Goal: Task Accomplishment & Management: Complete application form

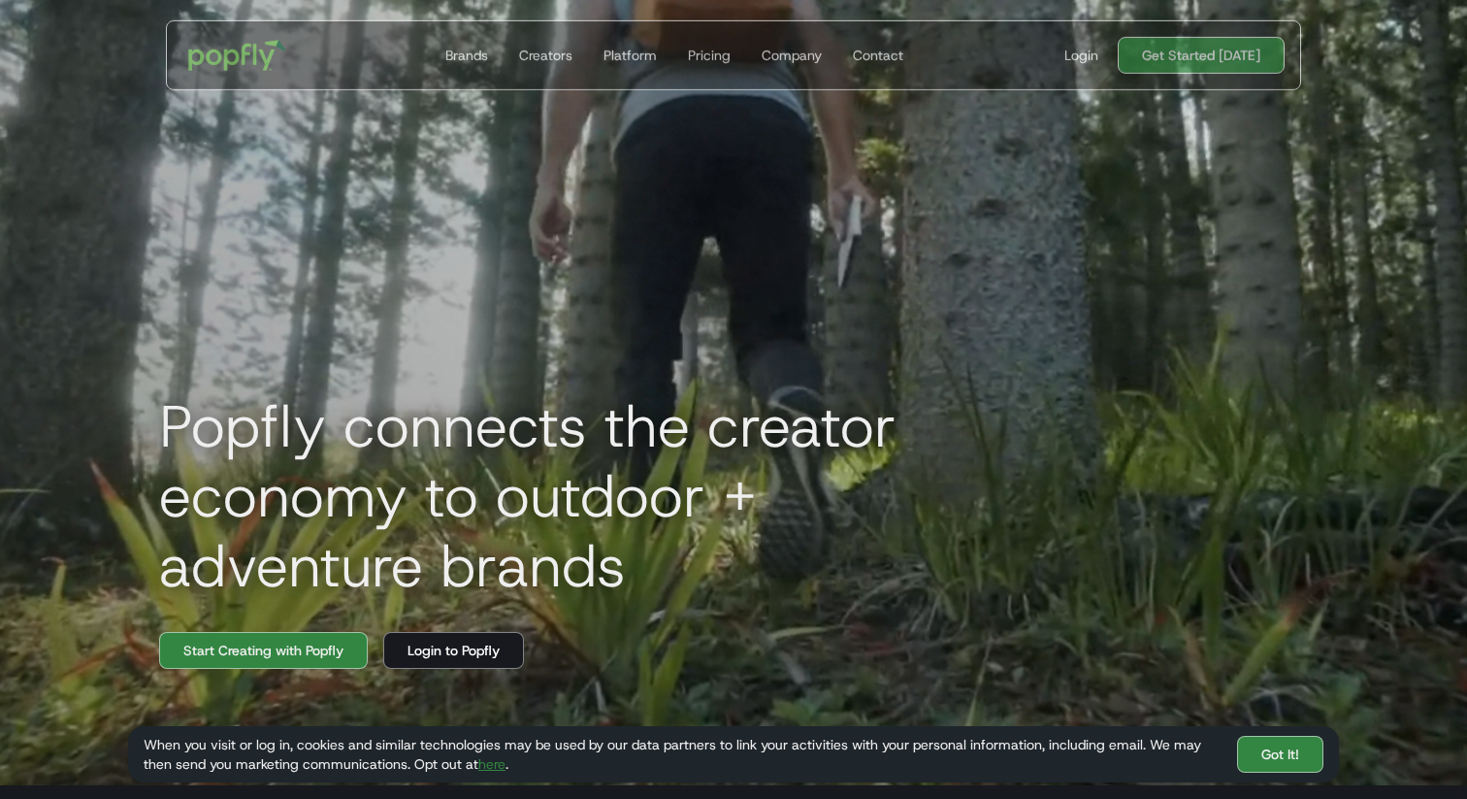
click at [1219, 60] on link "Get Started [DATE]" at bounding box center [1201, 55] width 167 height 37
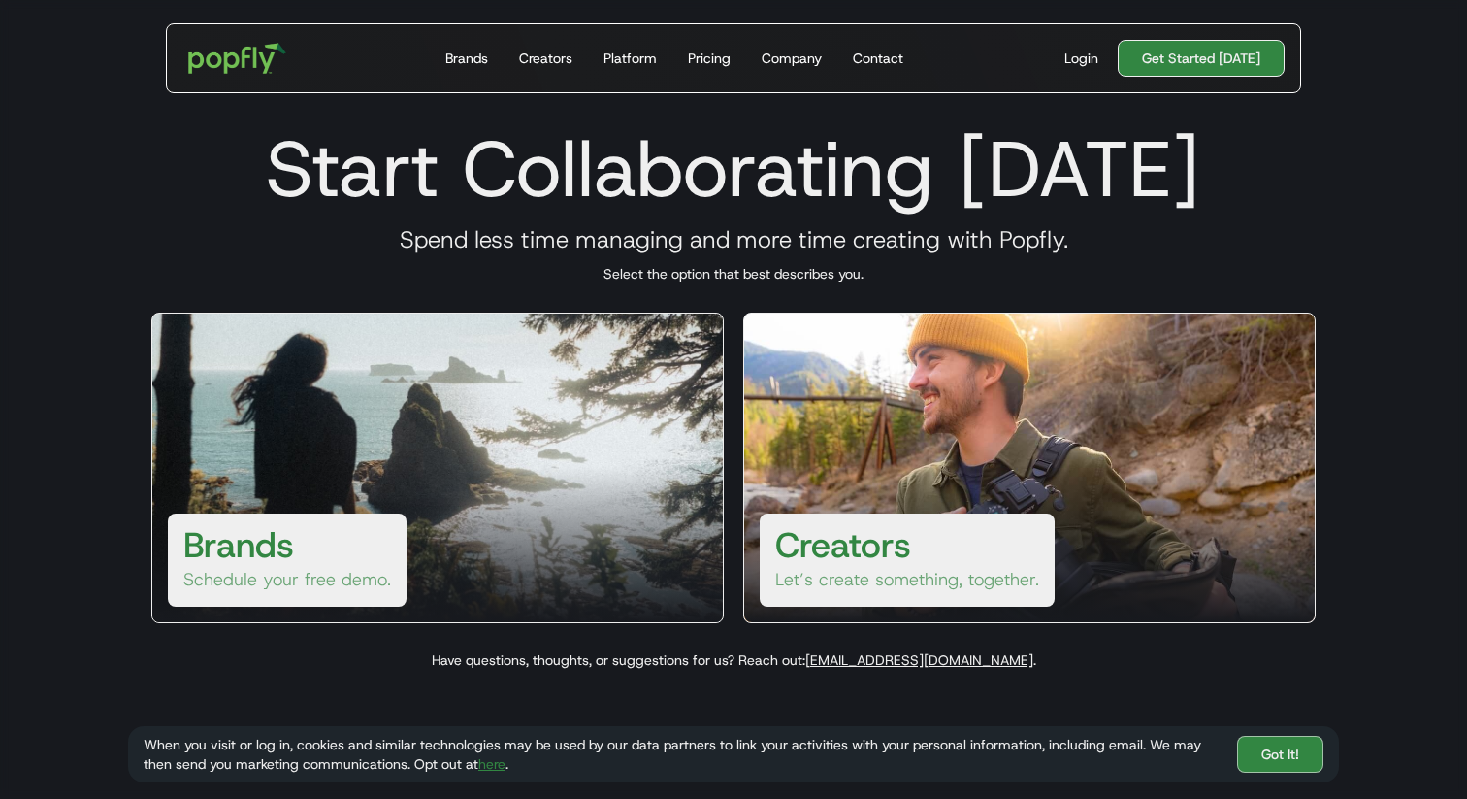
click at [1200, 60] on link "Get Started [DATE]" at bounding box center [1201, 58] width 167 height 37
